Goal: Transaction & Acquisition: Obtain resource

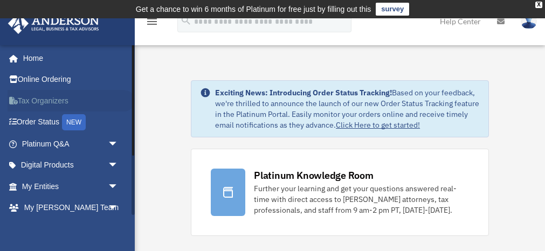
click at [57, 100] on link "Tax Organizers" at bounding box center [71, 101] width 127 height 22
click at [54, 167] on link "Digital Products arrow_drop_down" at bounding box center [71, 166] width 127 height 22
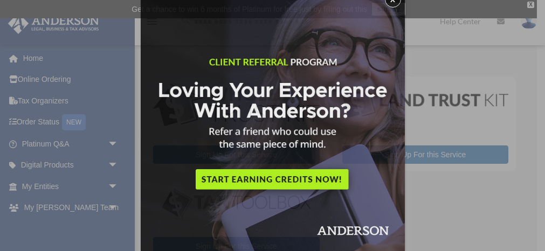
scroll to position [25, 0]
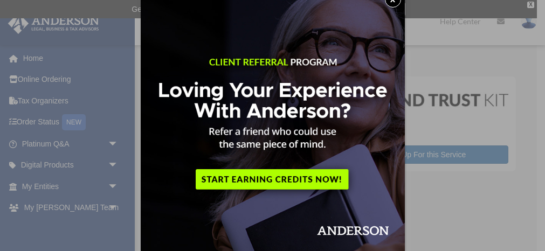
click at [88, 175] on div "x" at bounding box center [272, 125] width 545 height 251
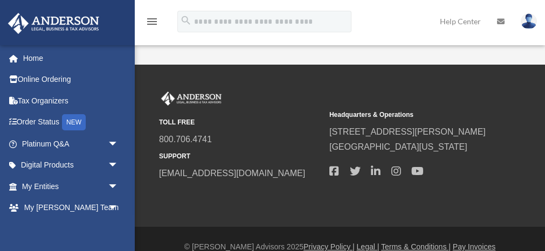
scroll to position [237, 0]
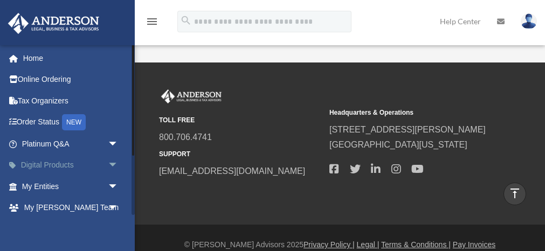
click at [112, 163] on span "arrow_drop_down" at bounding box center [119, 166] width 22 height 22
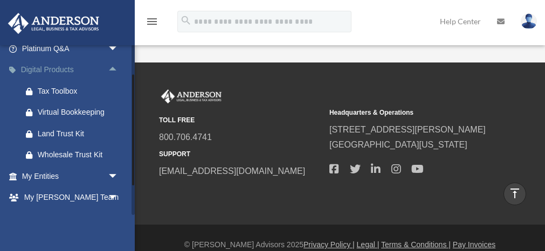
scroll to position [176, 0]
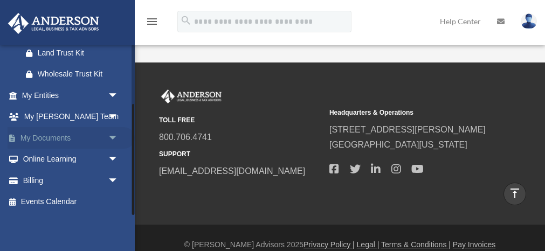
click at [82, 142] on link "My Documents arrow_drop_down" at bounding box center [71, 138] width 127 height 22
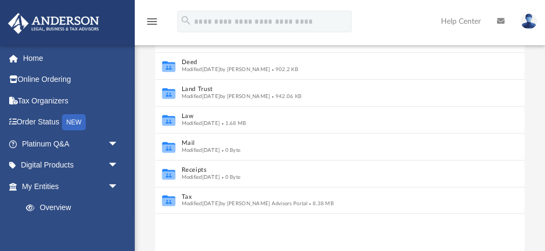
scroll to position [163, 0]
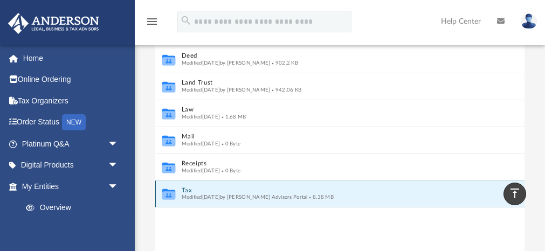
click at [186, 189] on button "Tax" at bounding box center [333, 190] width 302 height 7
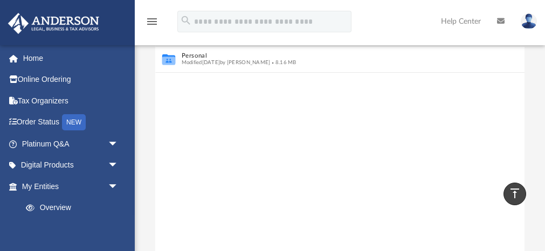
click at [186, 189] on div "Collaborated Folder Bakehorn, Sara Modified today by Anderson Advisors Portal 2…" at bounding box center [339, 141] width 369 height 245
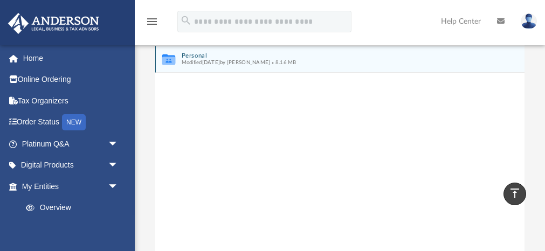
click at [221, 63] on span "Modified Fri Oct 18 2024 by Kaitlyn Smith" at bounding box center [226, 62] width 89 height 5
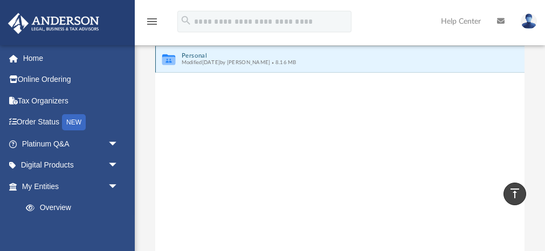
click at [174, 61] on icon "grid" at bounding box center [168, 61] width 13 height 8
click at [169, 57] on icon "grid" at bounding box center [168, 61] width 13 height 8
click at [151, 18] on icon "menu" at bounding box center [152, 21] width 13 height 13
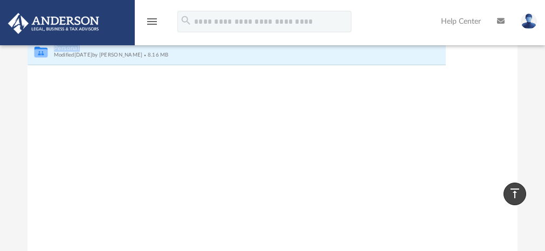
scroll to position [245, 491]
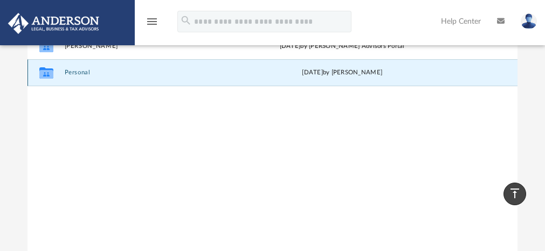
click at [331, 74] on div "Fri Oct 18 2024 by Kaitlyn Smith" at bounding box center [342, 73] width 182 height 10
click at [90, 74] on button "Personal" at bounding box center [155, 72] width 182 height 7
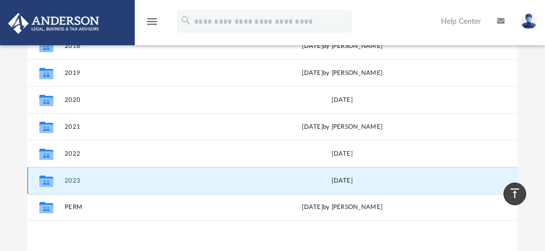
click at [196, 178] on button "2023" at bounding box center [155, 180] width 182 height 7
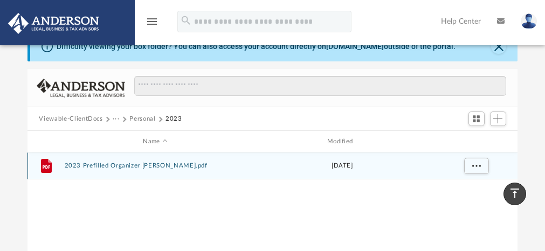
scroll to position [42, 0]
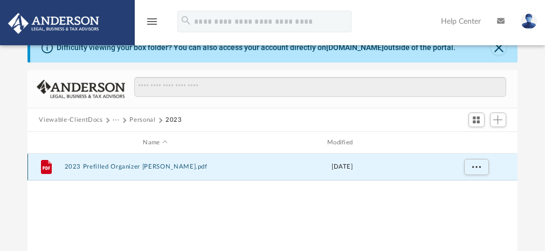
click at [179, 167] on button "2023 Prefilled Organizer [PERSON_NAME].pdf" at bounding box center [155, 166] width 182 height 7
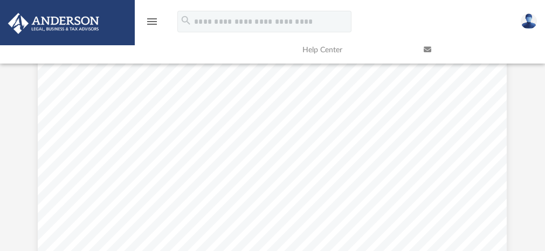
scroll to position [18068, 0]
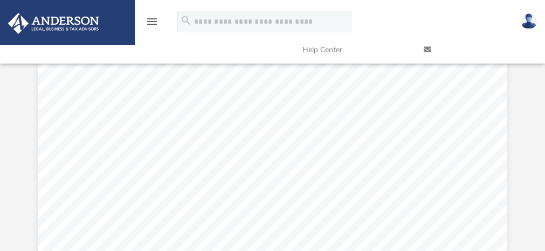
scroll to position [17109, 0]
click at [432, 50] on link at bounding box center [476, 50] width 121 height 43
click at [425, 48] on icon at bounding box center [428, 50] width 8 height 8
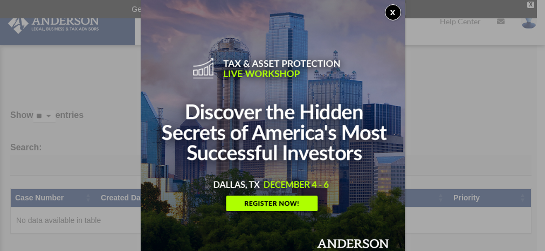
scroll to position [18, 0]
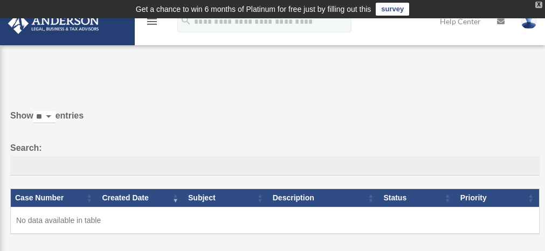
click at [539, 5] on div "X" at bounding box center [538, 5] width 7 height 6
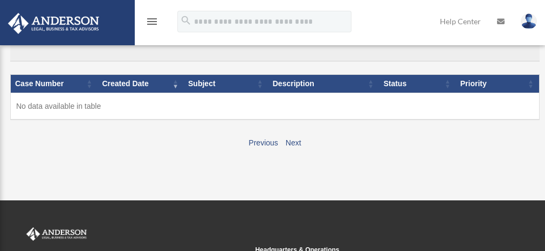
scroll to position [0, 0]
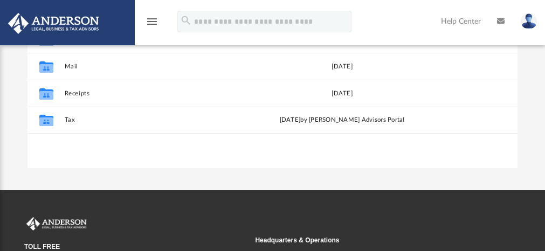
scroll to position [210, 0]
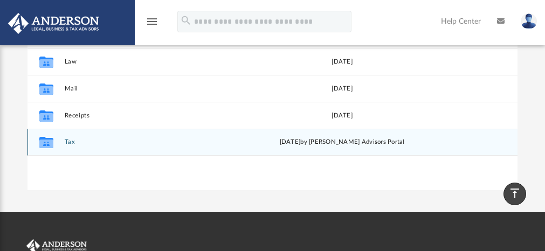
click at [52, 145] on icon "grid" at bounding box center [46, 144] width 14 height 9
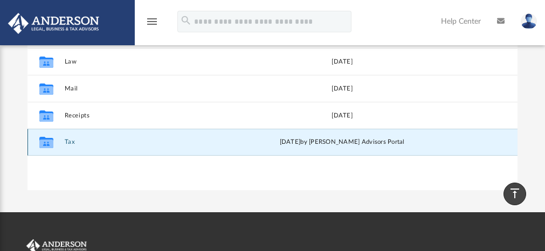
click at [77, 139] on button "Tax" at bounding box center [155, 142] width 182 height 7
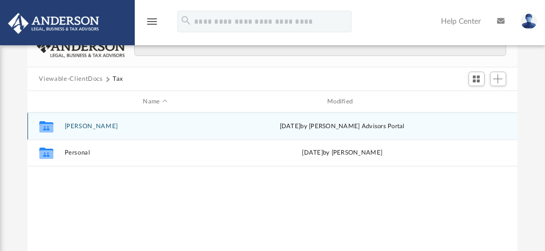
click at [76, 138] on div "Collaborated Folder [PERSON_NAME] [DATE] by [PERSON_NAME] Advisors Portal" at bounding box center [272, 126] width 491 height 27
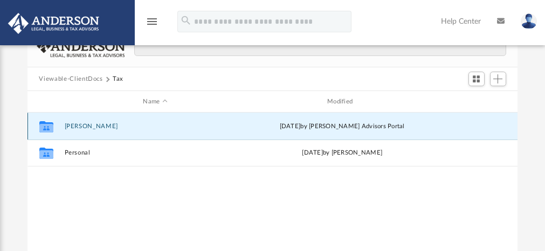
click at [76, 138] on div "Collaborated Folder [PERSON_NAME] [DATE] by [PERSON_NAME] Advisors Portal" at bounding box center [272, 126] width 491 height 27
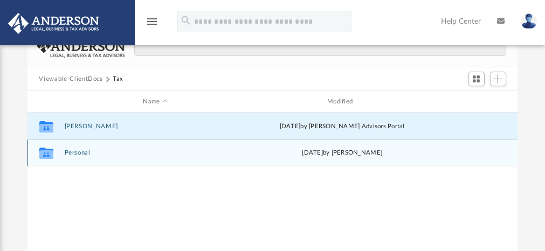
click at [74, 152] on button "Personal" at bounding box center [155, 152] width 182 height 7
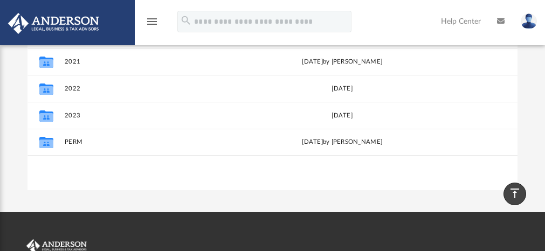
scroll to position [208, 0]
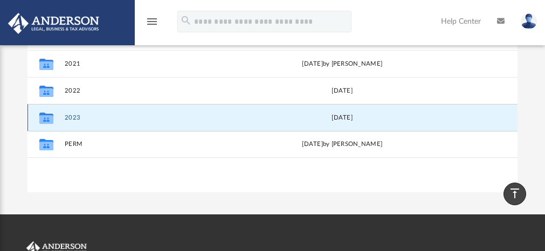
click at [69, 116] on button "2023" at bounding box center [155, 117] width 182 height 7
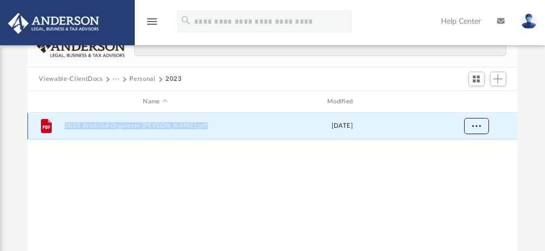
click at [470, 130] on button "More options" at bounding box center [476, 126] width 25 height 16
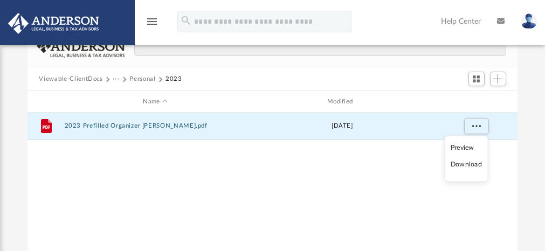
click at [465, 167] on li "Download" at bounding box center [466, 164] width 31 height 11
click at [475, 126] on span "More options" at bounding box center [476, 126] width 9 height 6
